Goal: Register for event/course

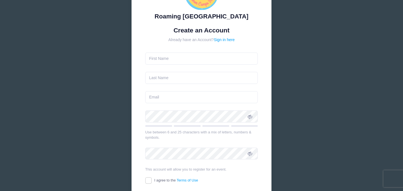
scroll to position [54, 0]
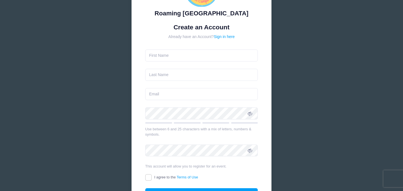
click at [177, 48] on form "Create an Account Already have an Account? Sign in here Use between 6 and 25 ch…" at bounding box center [201, 111] width 113 height 177
click at [170, 54] on input "text" at bounding box center [201, 55] width 113 height 12
type input "[PERSON_NAME]"
type input "[PERSON_NAME][EMAIL_ADDRESS][PERSON_NAME][DOMAIN_NAME]"
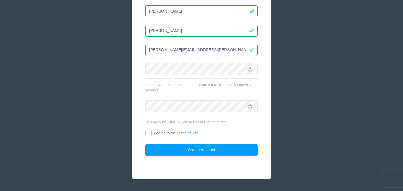
scroll to position [98, 0]
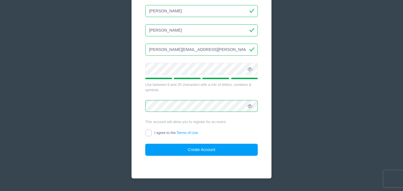
click at [146, 133] on input "I agree to the Terms of Use" at bounding box center [148, 133] width 6 height 6
checkbox input "true"
click at [191, 149] on button "Create Account" at bounding box center [201, 150] width 113 height 12
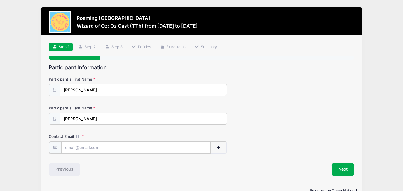
click at [191, 149] on input "Contact Email" at bounding box center [136, 147] width 150 height 12
type input "[PERSON_NAME][EMAIL_ADDRESS][PERSON_NAME][DOMAIN_NAME]"
click at [290, 140] on div "Contact Email samantha.scheiner@gmail.com" at bounding box center [201, 144] width 305 height 20
click at [334, 168] on button "Next" at bounding box center [342, 168] width 23 height 13
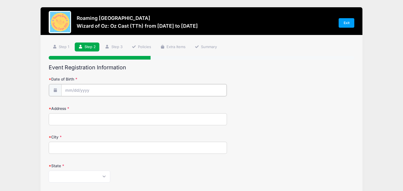
click at [134, 93] on input "Date of Birth" at bounding box center [143, 90] width 165 height 12
click at [65, 91] on input "Date of Birth" at bounding box center [143, 90] width 165 height 12
click at [68, 105] on icon at bounding box center [69, 104] width 2 height 3
select select "6"
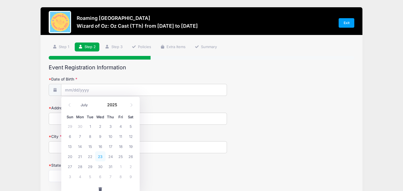
click at [100, 156] on span "23" at bounding box center [100, 156] width 10 height 10
type input "07/23/2025"
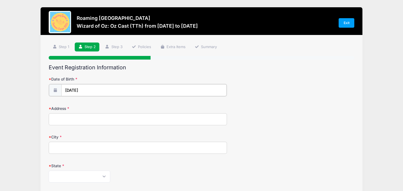
click at [96, 88] on input "07/23/2025" at bounding box center [143, 90] width 165 height 12
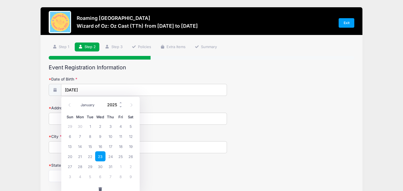
click at [114, 104] on input "2025" at bounding box center [114, 105] width 18 height 8
type input "2015"
click at [110, 157] on span "23" at bounding box center [110, 156] width 10 height 10
type input "07/23/2015"
click at [88, 115] on input "Address" at bounding box center [138, 119] width 178 height 12
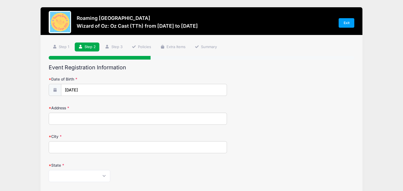
type input "2865 N Glencoe St"
type input "Denver"
select select "CO"
type input "80207"
click at [282, 115] on div "Address 2865 N Glencoe St" at bounding box center [201, 115] width 305 height 20
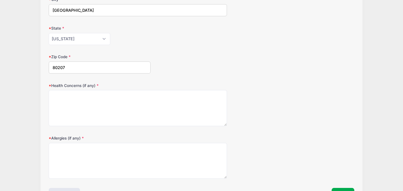
scroll to position [139, 0]
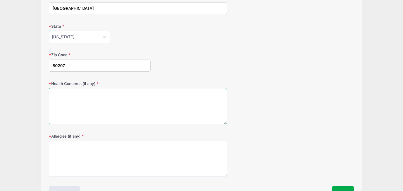
click at [189, 107] on textarea "Health Concerns (if any)" at bounding box center [138, 106] width 178 height 36
type textarea "none"
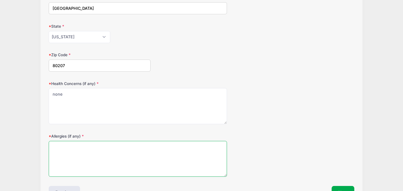
click at [157, 151] on textarea "Allergies (if any)" at bounding box center [138, 159] width 178 height 36
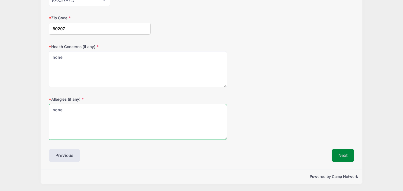
type textarea "none"
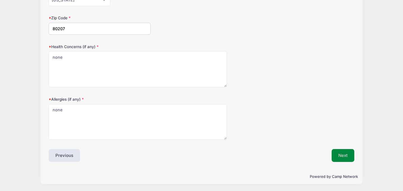
click at [339, 158] on button "Next" at bounding box center [342, 155] width 23 height 13
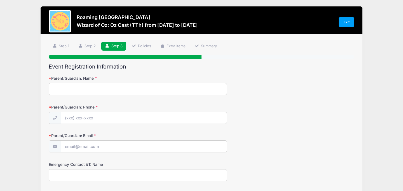
scroll to position [0, 0]
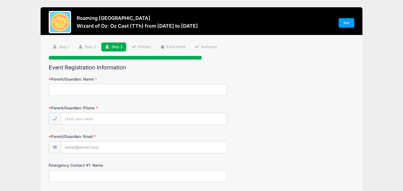
click at [183, 89] on input "Parent/Guardian: Name" at bounding box center [138, 90] width 178 height 12
type input "Samantha Scheiner"
type input "(281) 793-0562"
type input "[PERSON_NAME][EMAIL_ADDRESS][PERSON_NAME][DOMAIN_NAME]"
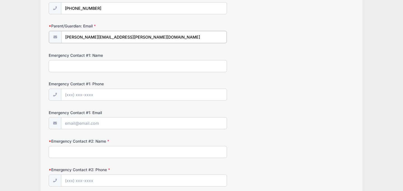
scroll to position [111, 0]
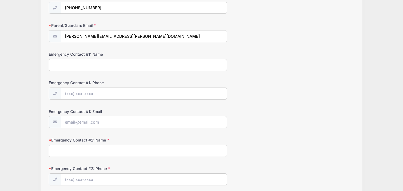
click at [119, 69] on input "Emergency Contact #1: Name" at bounding box center [138, 65] width 178 height 12
type input "Jonathan Scheiner"
type input "(832) 331-7307"
type input "scheiner.jonathan@gmail.com"
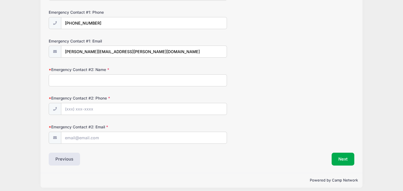
scroll to position [185, 0]
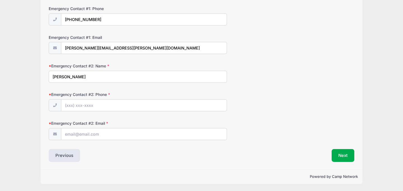
type input "Alice Stewart"
type input "(281) 851-8722"
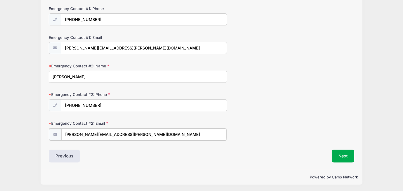
type input "stewart.alice@gmail.com"
click at [337, 155] on button "Next" at bounding box center [342, 155] width 23 height 13
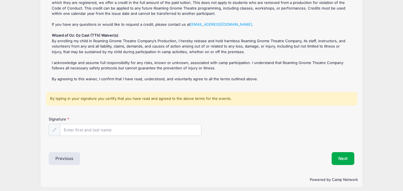
scroll to position [81, 0]
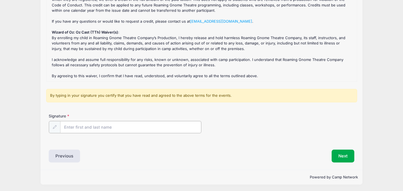
click at [128, 128] on input "Signature" at bounding box center [130, 127] width 141 height 12
type input "Samantha Scheiner"
click at [141, 154] on div "Previous" at bounding box center [123, 155] width 155 height 13
click at [340, 157] on button "Next" at bounding box center [342, 155] width 23 height 13
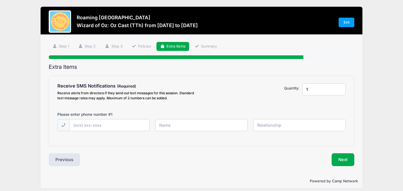
scroll to position [0, 0]
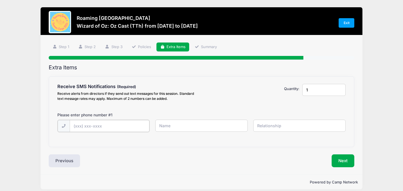
click at [0, 0] on input "text" at bounding box center [0, 0] width 0 height 0
type input "(281) 793-0562"
type input "Samantha Scheiner"
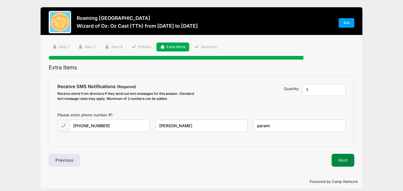
type input "parent"
click at [335, 160] on button "Next" at bounding box center [342, 160] width 23 height 13
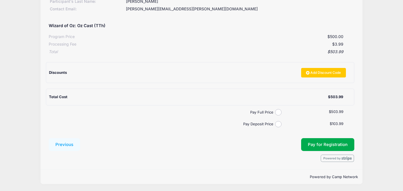
scroll to position [95, 0]
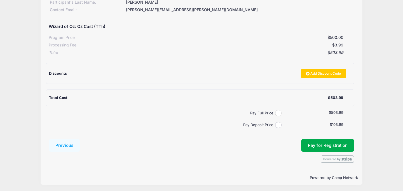
click at [276, 114] on input "Pay Full Price" at bounding box center [278, 113] width 6 height 6
radio input "true"
click at [322, 146] on span "Pay for Registration" at bounding box center [327, 145] width 40 height 5
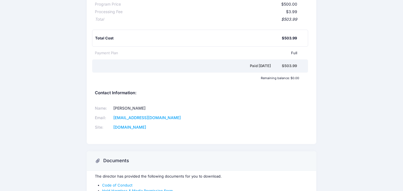
scroll to position [124, 0]
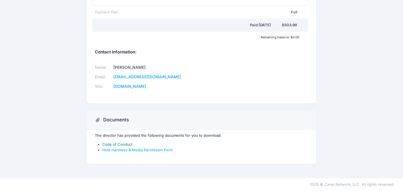
click at [108, 144] on link "Code of Conduct" at bounding box center [117, 144] width 30 height 4
